Goal: Task Accomplishment & Management: Use online tool/utility

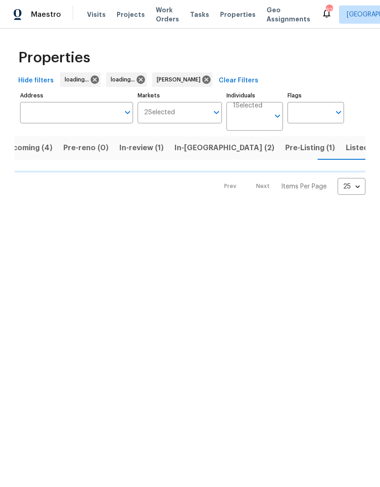
scroll to position [0, 18]
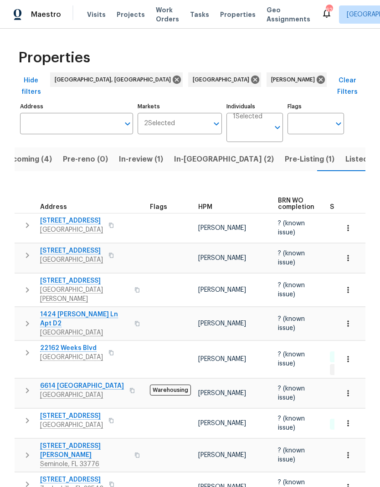
click at [30, 250] on icon "button" at bounding box center [27, 255] width 11 height 11
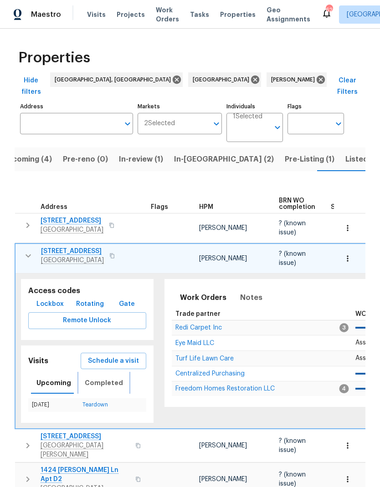
click at [88, 378] on span "Completed" at bounding box center [104, 383] width 38 height 11
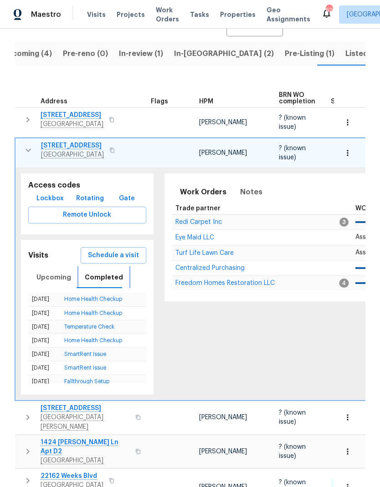
scroll to position [67, 0]
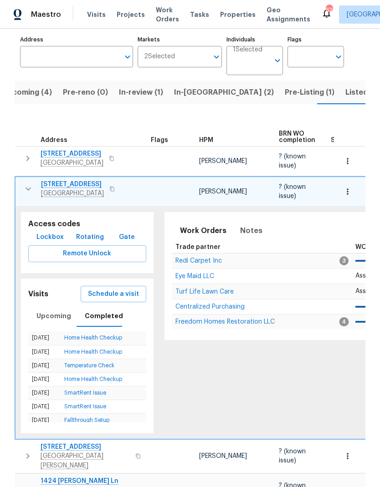
click at [88, 289] on span "Schedule a visit" at bounding box center [113, 294] width 51 height 11
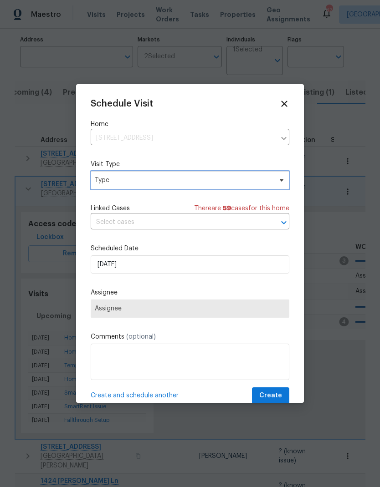
click at [107, 180] on span "Type" at bounding box center [183, 180] width 177 height 9
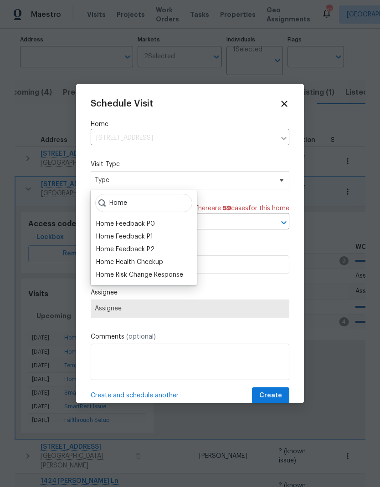
type input "Home"
click at [106, 262] on div "Home Health Checkup" at bounding box center [129, 262] width 67 height 9
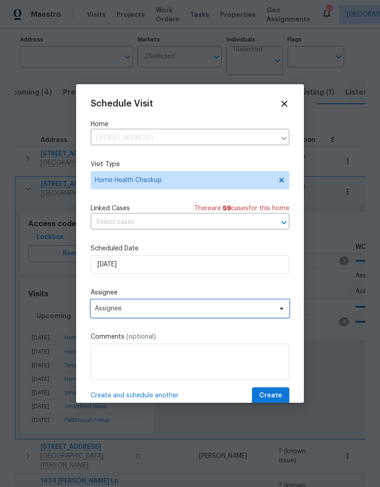
click at [101, 312] on span "Assignee" at bounding box center [184, 308] width 179 height 7
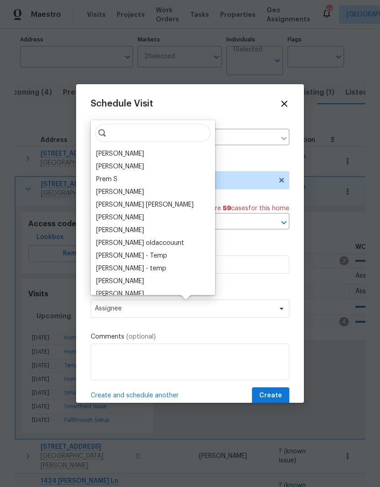
click at [98, 153] on div "[PERSON_NAME]" at bounding box center [120, 153] width 48 height 9
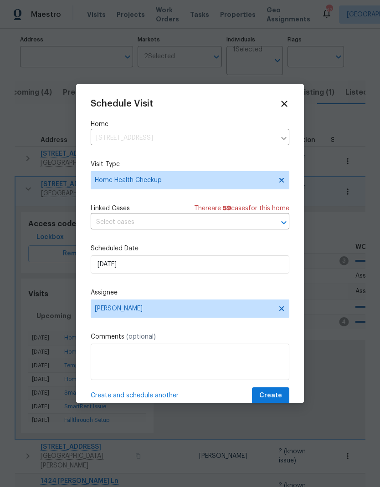
click at [270, 399] on span "Create" at bounding box center [270, 395] width 23 height 11
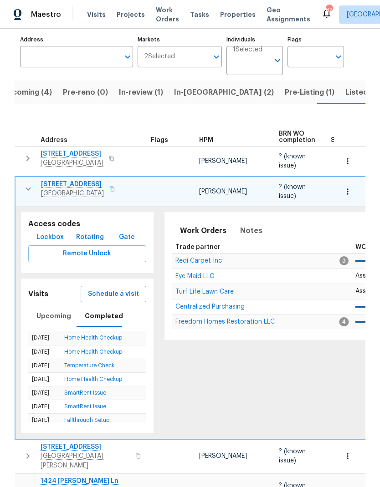
click at [110, 183] on button "button" at bounding box center [112, 189] width 11 height 13
